Goal: Task Accomplishment & Management: Manage account settings

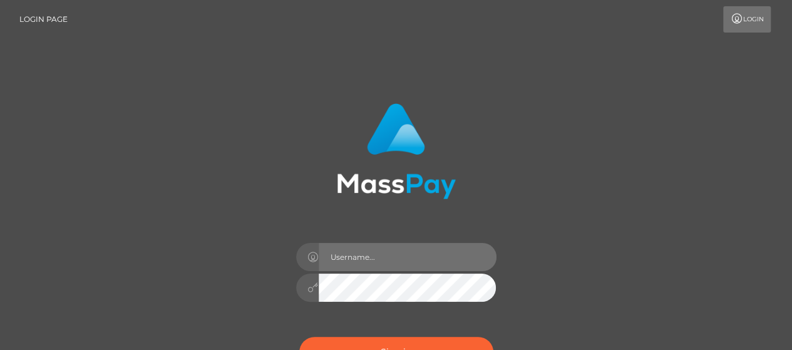
click at [415, 263] on input "text" at bounding box center [408, 257] width 178 height 28
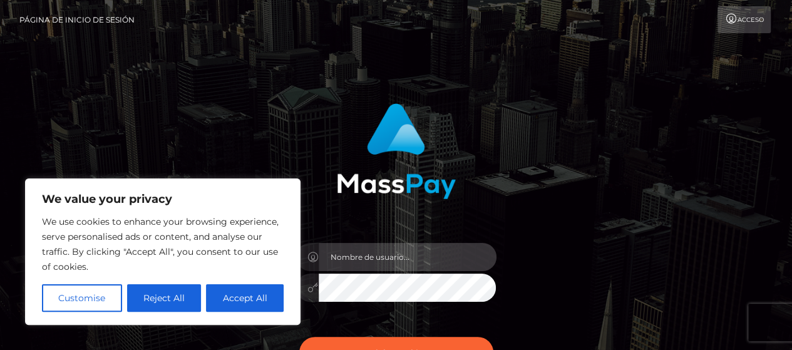
type input "[EMAIL_ADDRESS][DOMAIN_NAME]"
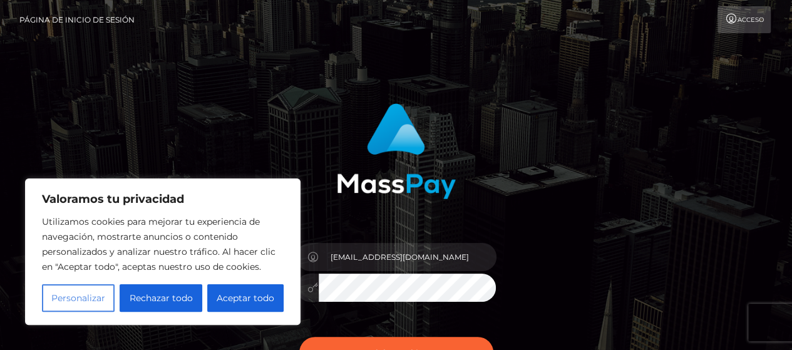
click at [78, 296] on font "Personalizar" at bounding box center [78, 297] width 54 height 11
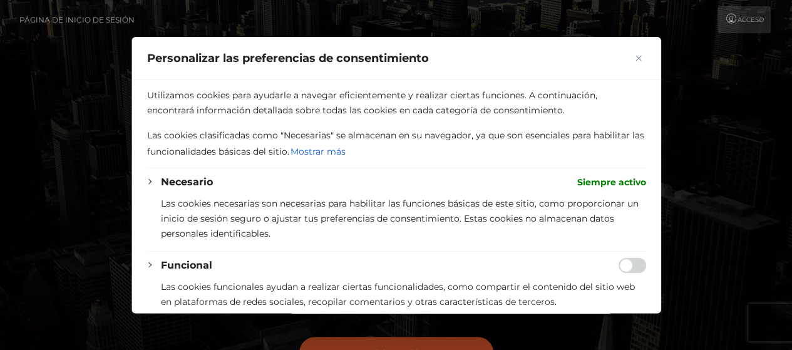
click at [631, 54] on button "Cerca" at bounding box center [638, 58] width 15 height 15
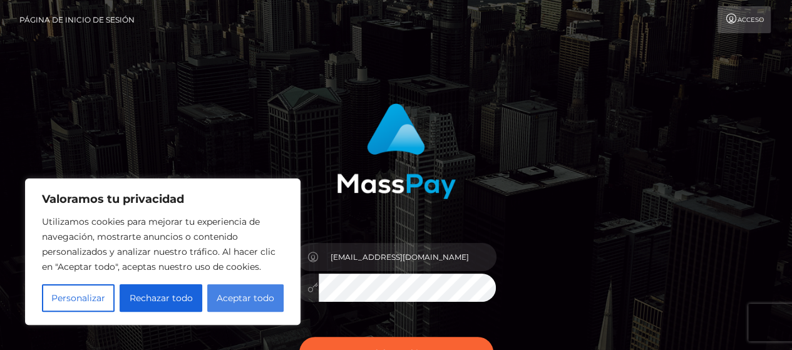
click at [241, 292] on button "Aceptar todo" at bounding box center [245, 298] width 76 height 28
checkbox input "true"
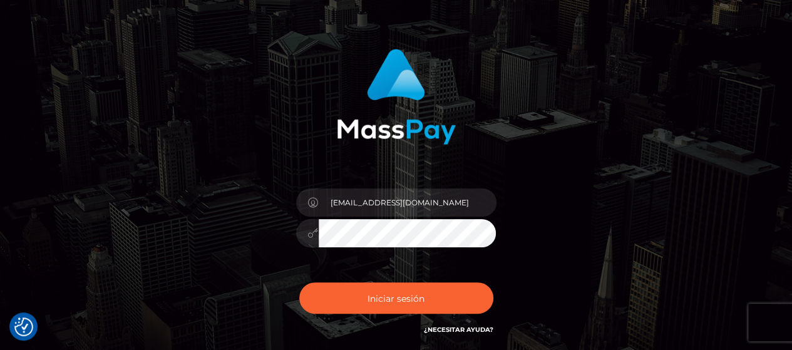
scroll to position [125, 0]
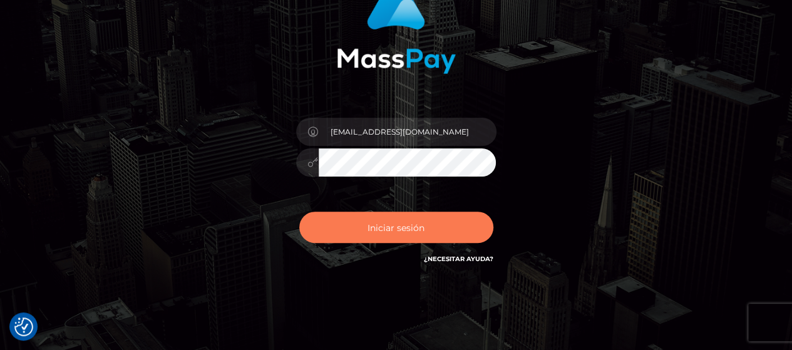
click at [437, 219] on button "Iniciar sesión" at bounding box center [396, 227] width 194 height 31
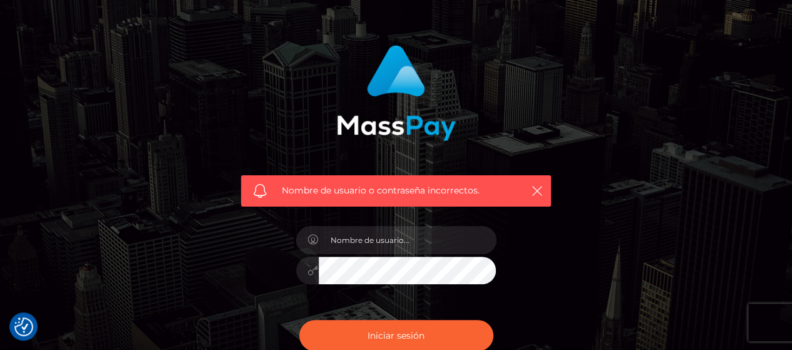
scroll to position [125, 0]
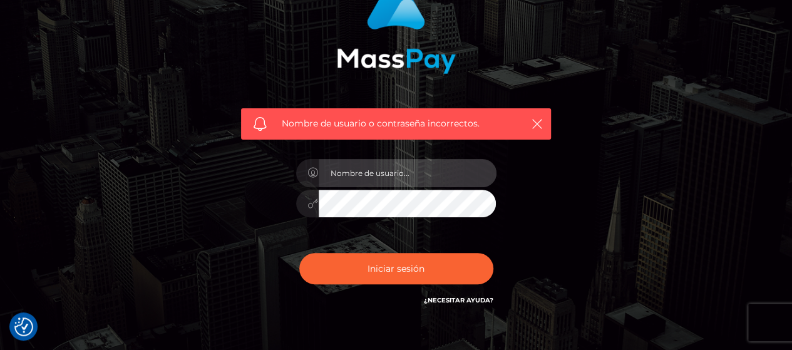
click at [426, 168] on input "text" at bounding box center [408, 173] width 178 height 28
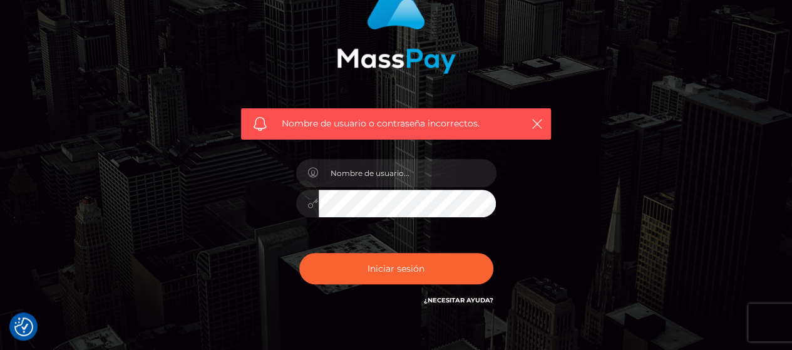
click at [476, 306] on div "¿Necesitar ayuda?" at bounding box center [459, 302] width 70 height 16
click at [475, 298] on font "¿Necesitar ayuda?" at bounding box center [459, 300] width 70 height 8
click at [452, 299] on font "¿Necesitar ayuda?" at bounding box center [459, 300] width 70 height 8
click at [467, 301] on font "¿Necesitar ayuda?" at bounding box center [459, 300] width 70 height 8
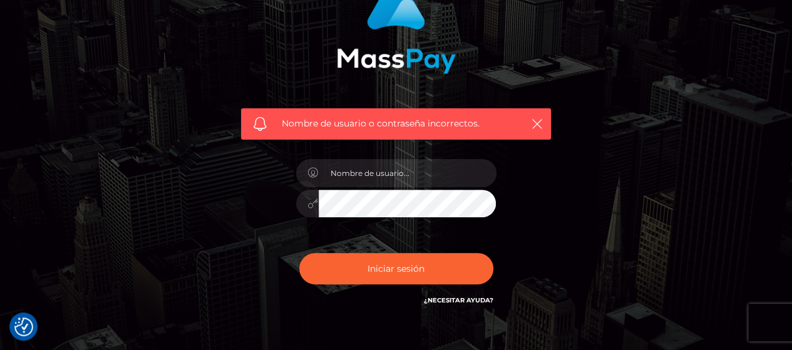
click at [467, 301] on font "¿Necesitar ayuda?" at bounding box center [459, 300] width 70 height 8
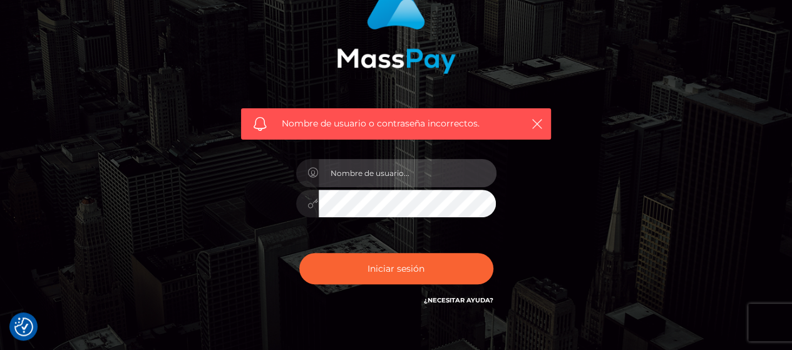
click at [431, 175] on input "text" at bounding box center [408, 173] width 178 height 28
type input "[EMAIL_ADDRESS][DOMAIN_NAME]"
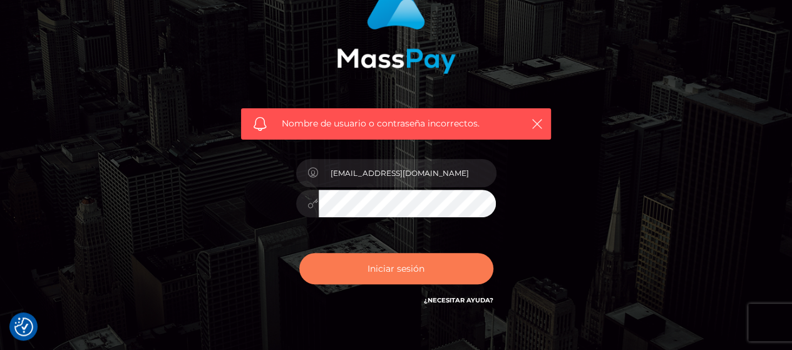
click at [432, 276] on button "Iniciar sesión" at bounding box center [396, 268] width 194 height 31
